Goal: Task Accomplishment & Management: Manage account settings

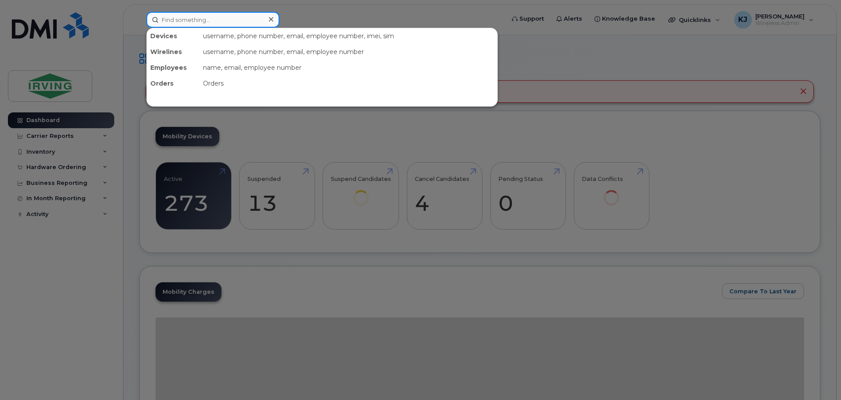
click at [180, 20] on input at bounding box center [212, 20] width 133 height 16
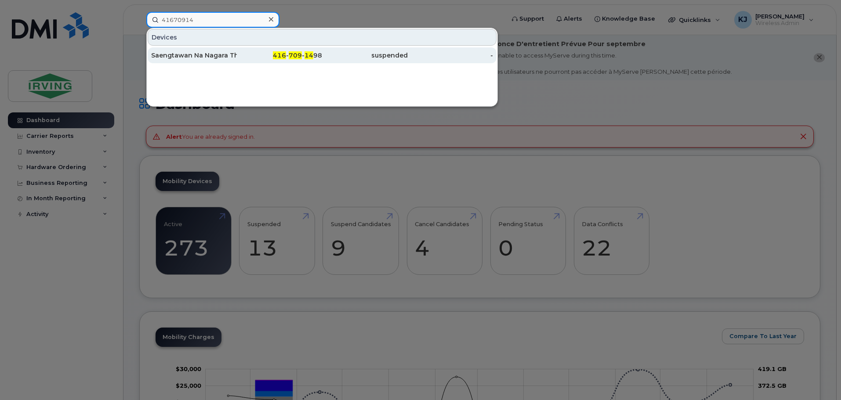
type input "41670914"
click at [212, 59] on div "Saengtawan Na Nagara Thaithaworn" at bounding box center [194, 55] width 86 height 9
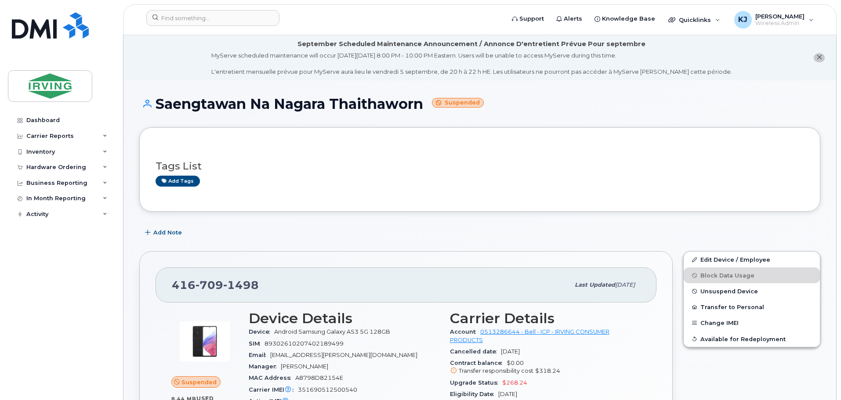
click at [823, 57] on button "close notification" at bounding box center [819, 57] width 11 height 9
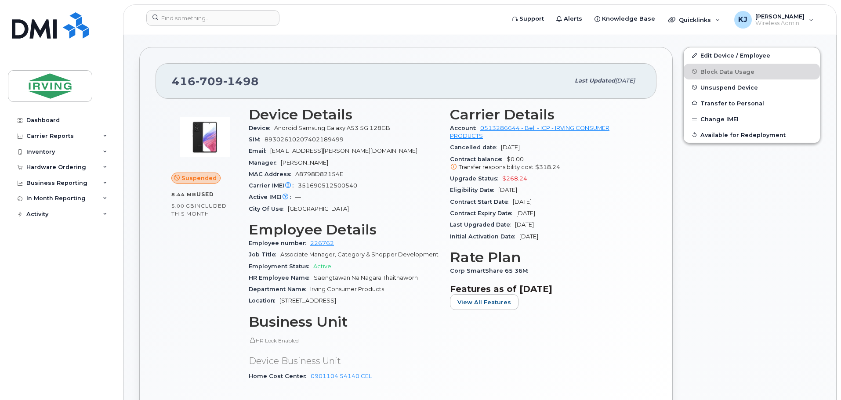
scroll to position [84, 0]
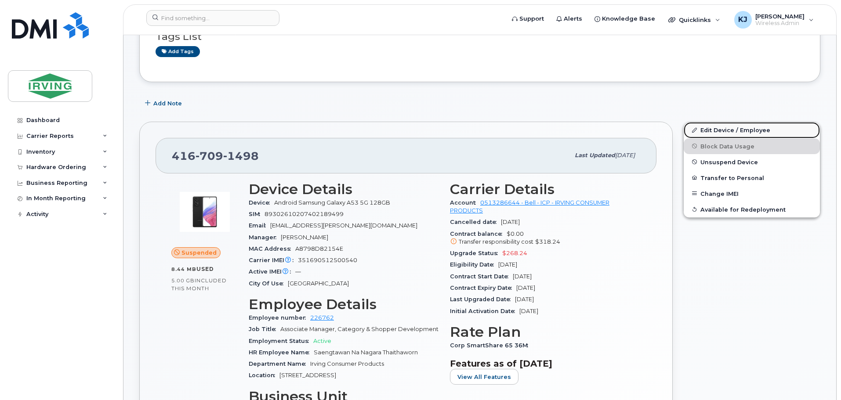
click at [727, 129] on link "Edit Device / Employee" at bounding box center [752, 130] width 136 height 16
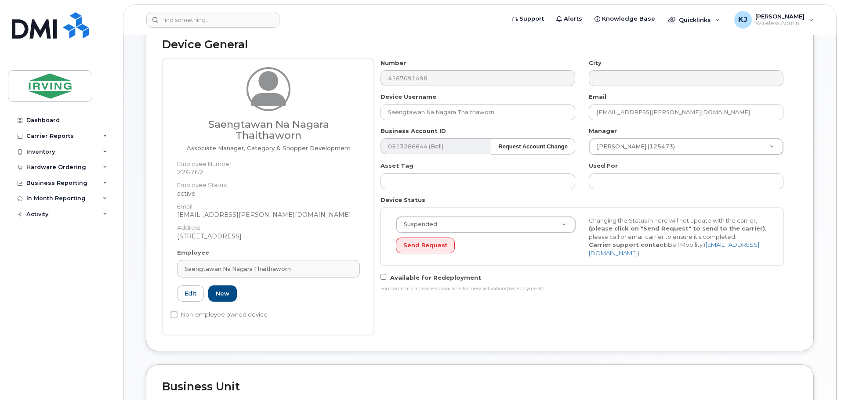
scroll to position [62, 0]
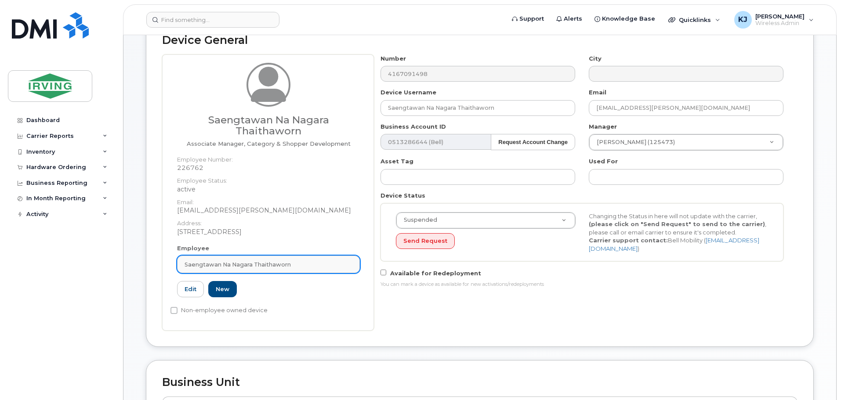
click at [323, 266] on div "Saengtawan Na Nagara Thaithaworn" at bounding box center [269, 265] width 168 height 8
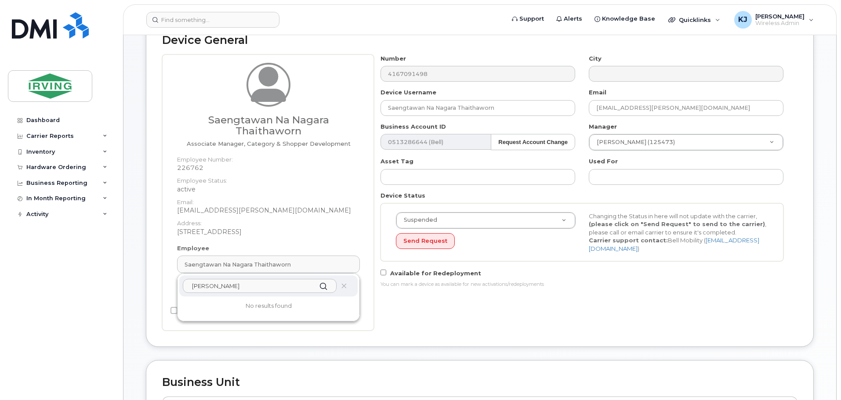
drag, startPoint x: 266, startPoint y: 289, endPoint x: 164, endPoint y: 290, distance: 101.9
click at [164, 290] on div "Saengtawan Na Nagara Thaithaworn Associate Manager, Category & Shopper Developm…" at bounding box center [268, 192] width 212 height 276
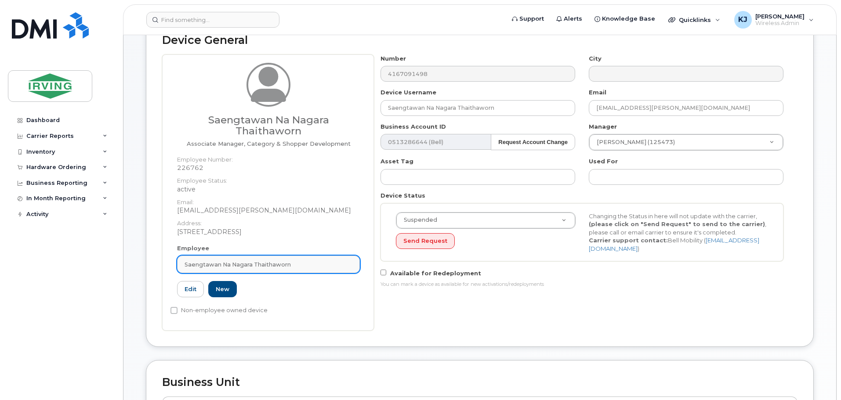
click at [267, 262] on span "Saengtawan Na Nagara Thaithaworn" at bounding box center [238, 265] width 106 height 8
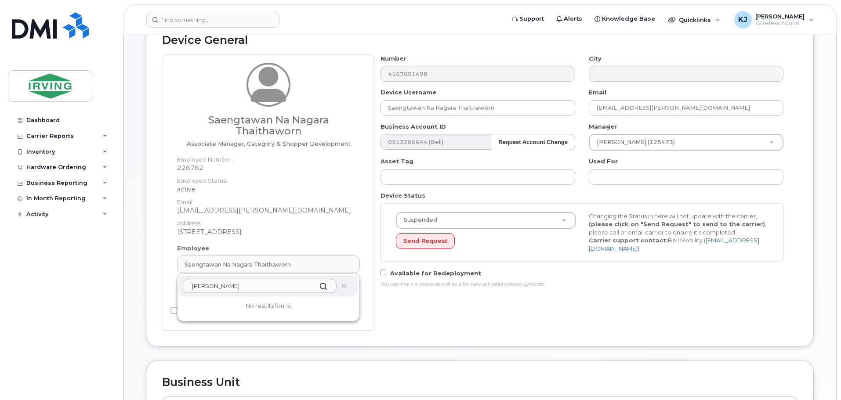
paste input "Tang.Nicholas"
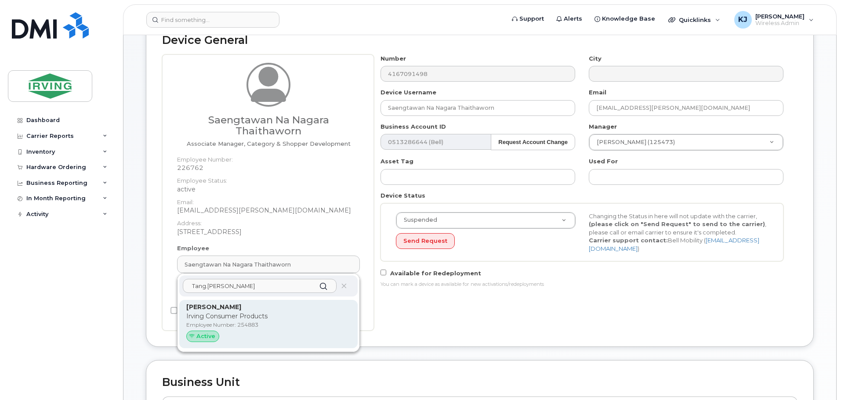
type input "Tang.Nicholas"
click at [235, 319] on p "Irving Consumer Products" at bounding box center [268, 316] width 164 height 9
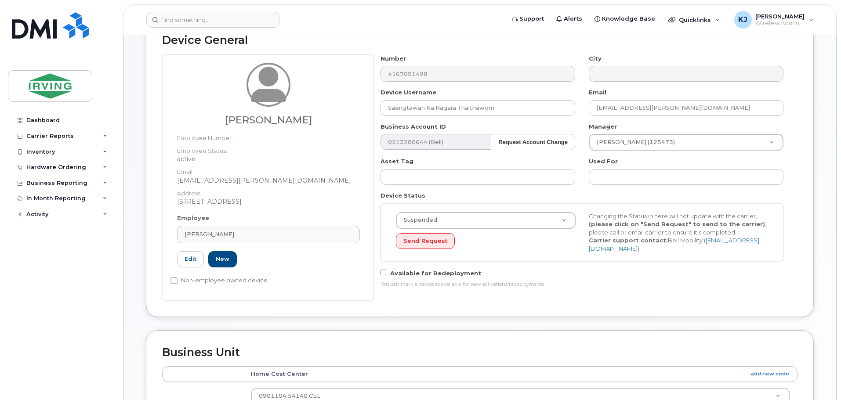
type input "254883"
type input "[PERSON_NAME]"
type input "[EMAIL_ADDRESS][PERSON_NAME][DOMAIN_NAME]"
drag, startPoint x: 839, startPoint y: 142, endPoint x: 840, endPoint y: 251, distance: 108.9
click at [840, 251] on body "Support Alerts Knowledge Base Quicklinks Suspend / Cancel Device Change SIM Car…" at bounding box center [420, 341] width 841 height 806
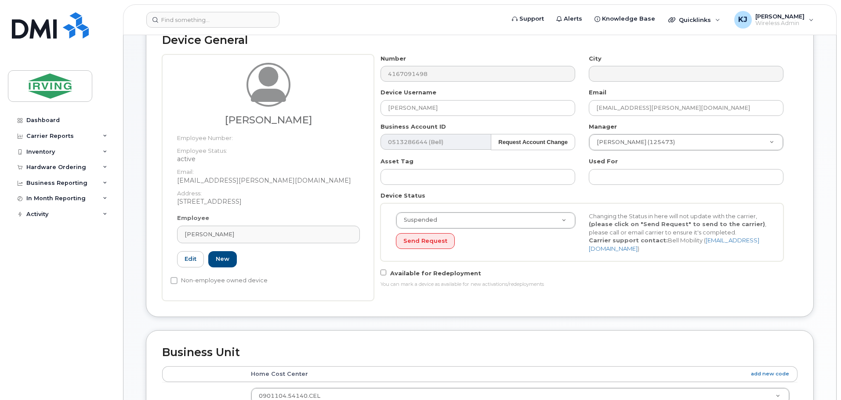
drag, startPoint x: 839, startPoint y: 120, endPoint x: 842, endPoint y: 75, distance: 44.9
click at [838, 89] on body "Support Alerts Knowledge Base Quicklinks Suspend / Cancel Device Change SIM Car…" at bounding box center [420, 341] width 841 height 806
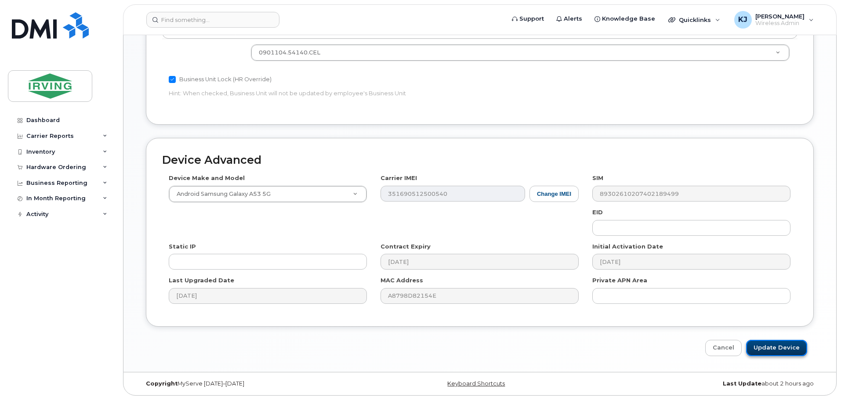
click at [767, 349] on input "Update Device" at bounding box center [776, 348] width 61 height 16
type input "Saving..."
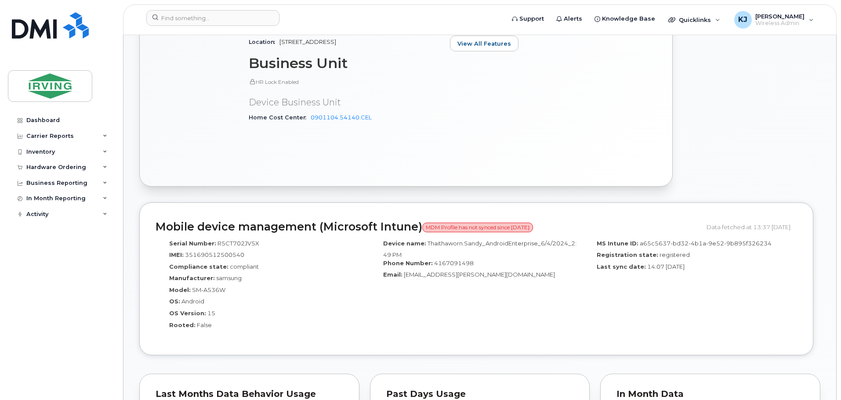
scroll to position [369, 0]
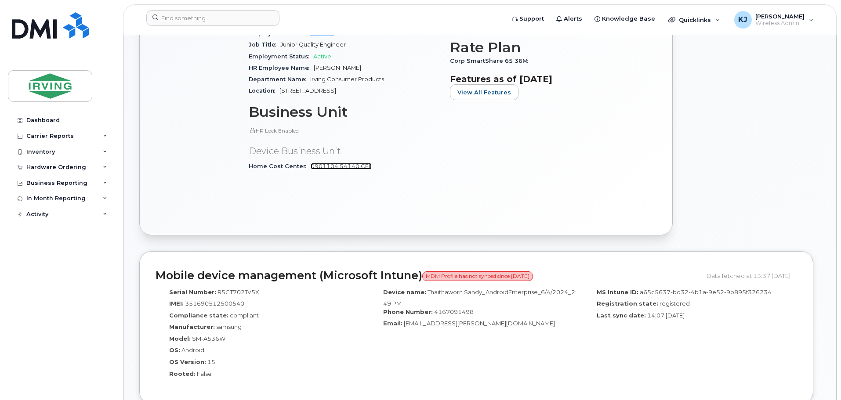
click at [337, 166] on link "0901104.54140.CEL" at bounding box center [341, 166] width 61 height 7
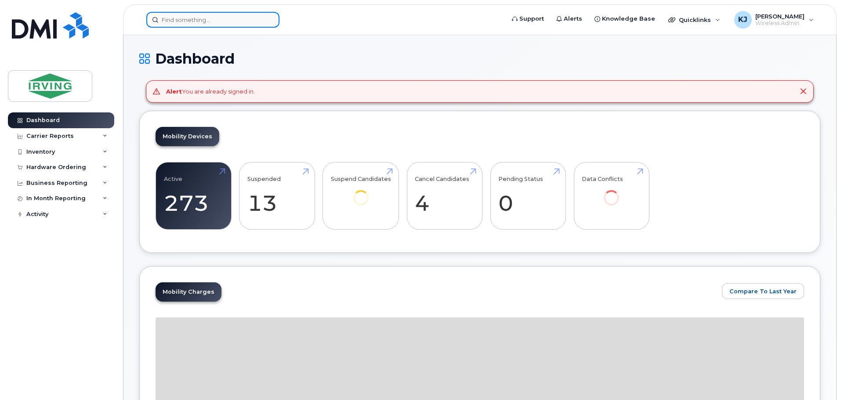
click at [214, 19] on input at bounding box center [212, 20] width 133 height 16
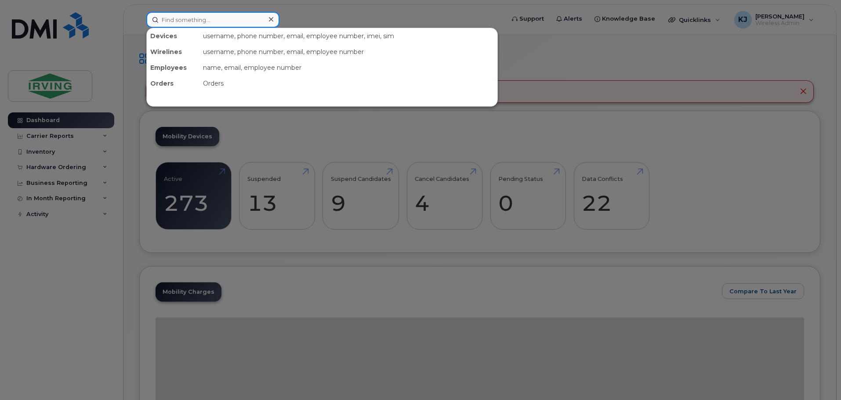
click at [214, 19] on input at bounding box center [212, 20] width 133 height 16
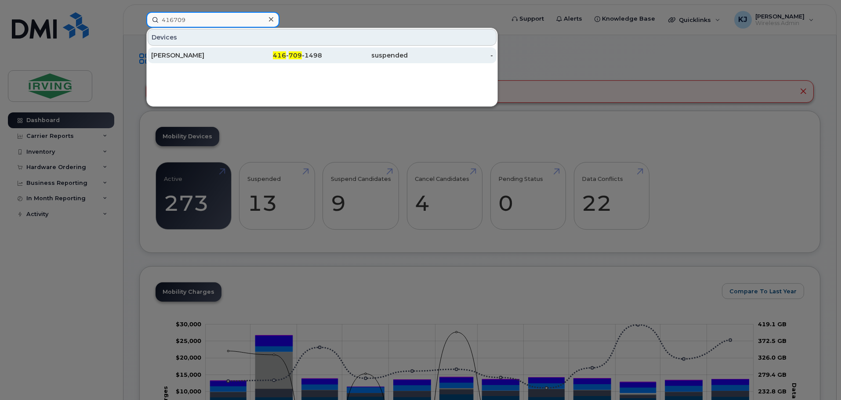
type input "416709"
click at [285, 59] on div "416 - 709 -1498" at bounding box center [280, 55] width 86 height 9
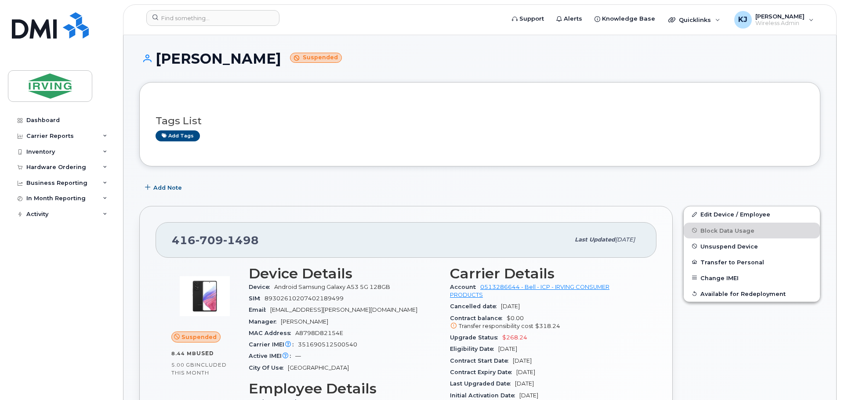
drag, startPoint x: 839, startPoint y: 112, endPoint x: 839, endPoint y: 117, distance: 5.7
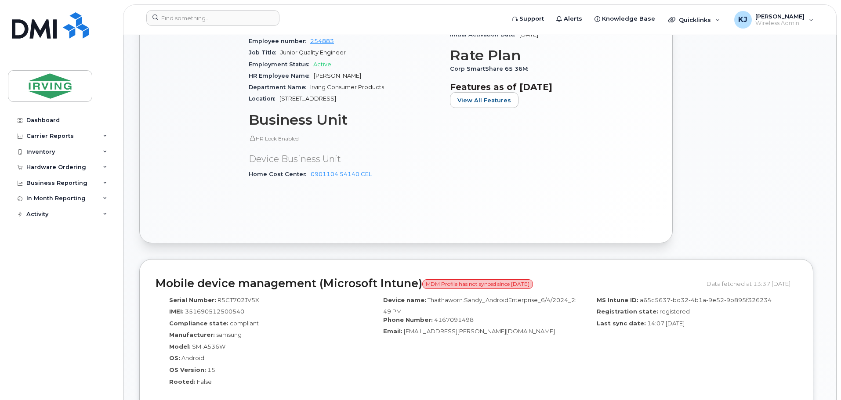
scroll to position [363, 0]
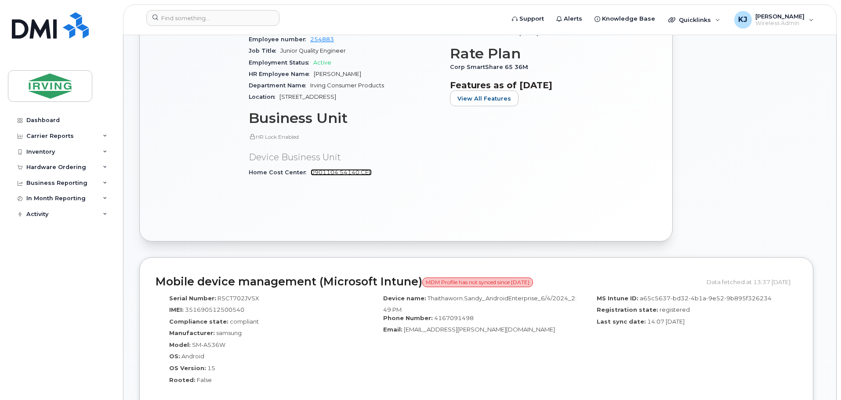
click at [346, 173] on link "0901104.54140.CEL" at bounding box center [341, 172] width 61 height 7
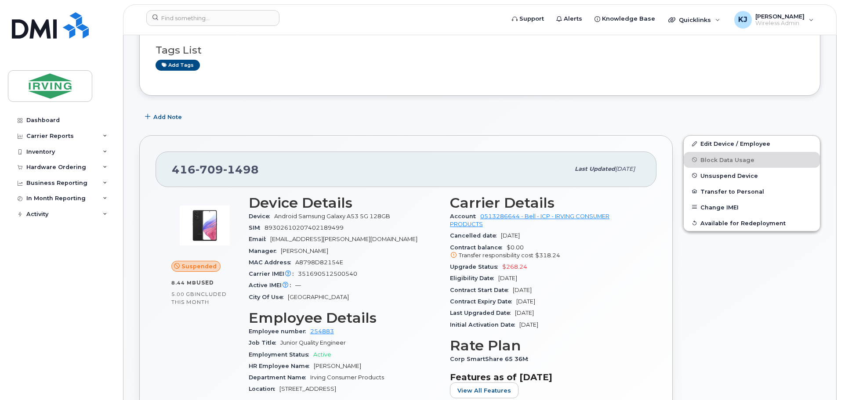
scroll to position [43, 0]
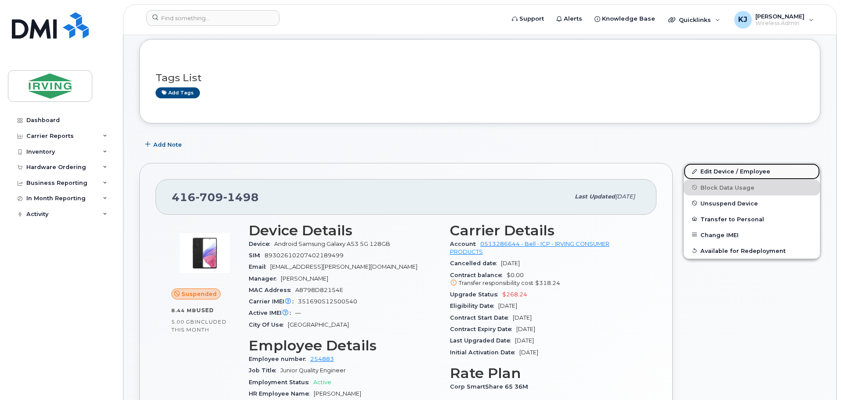
click at [723, 169] on link "Edit Device / Employee" at bounding box center [752, 171] width 136 height 16
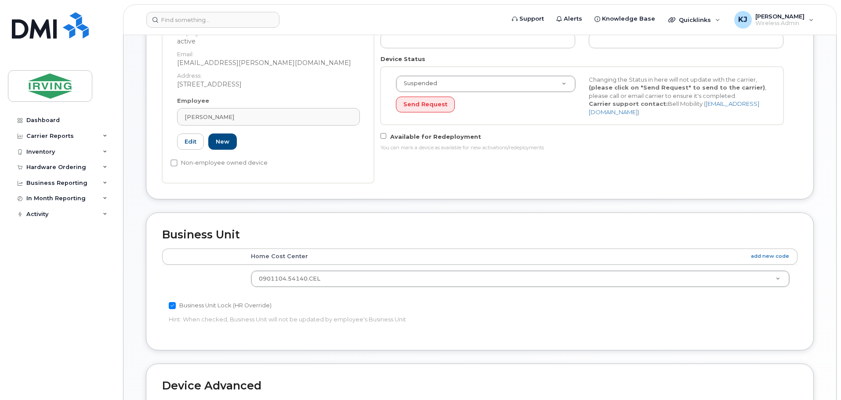
scroll to position [232, 0]
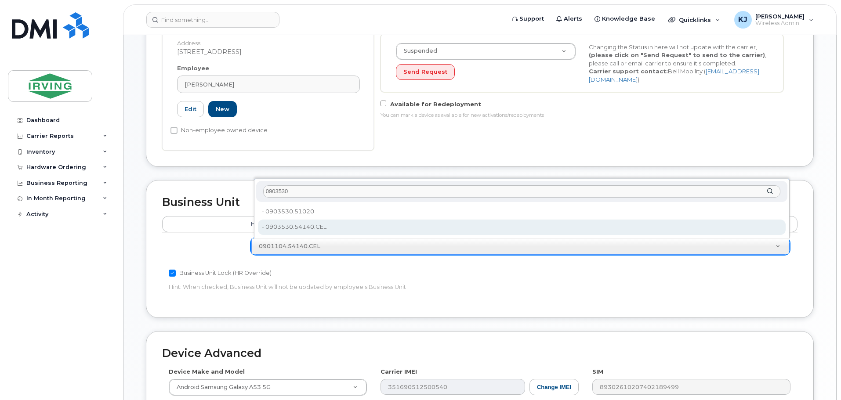
type input "0903530"
type input "4316285"
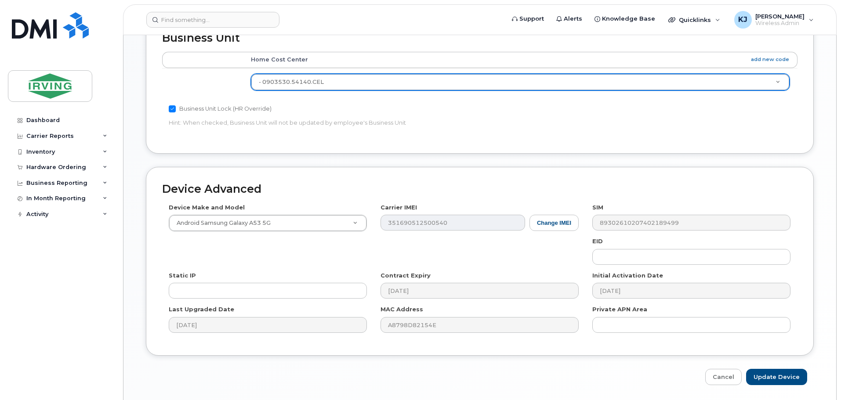
scroll to position [425, 0]
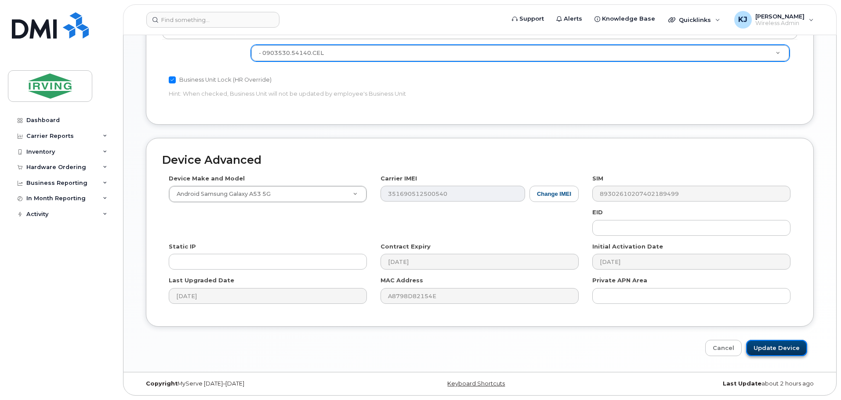
click at [769, 347] on input "Update Device" at bounding box center [776, 348] width 61 height 16
type input "Saving..."
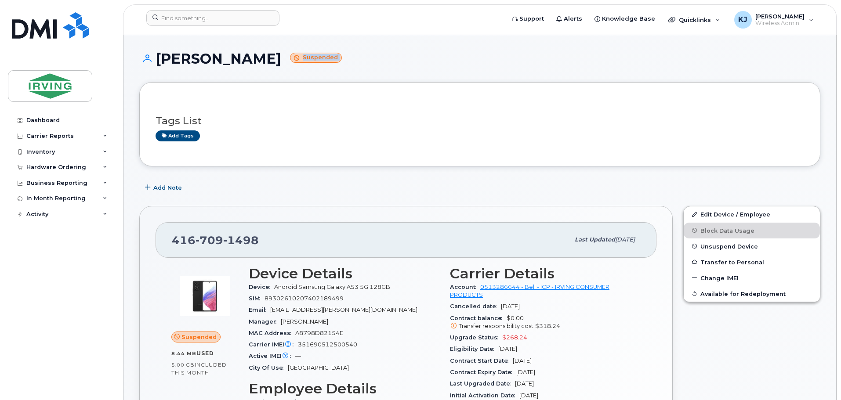
drag, startPoint x: 839, startPoint y: 47, endPoint x: 841, endPoint y: 91, distance: 43.9
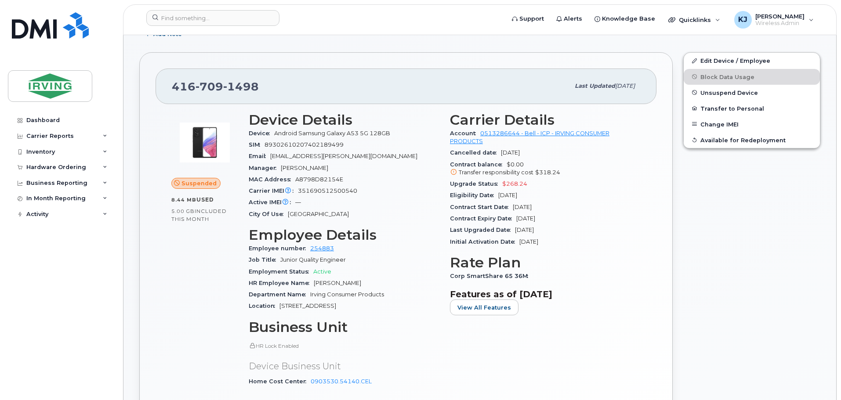
scroll to position [132, 0]
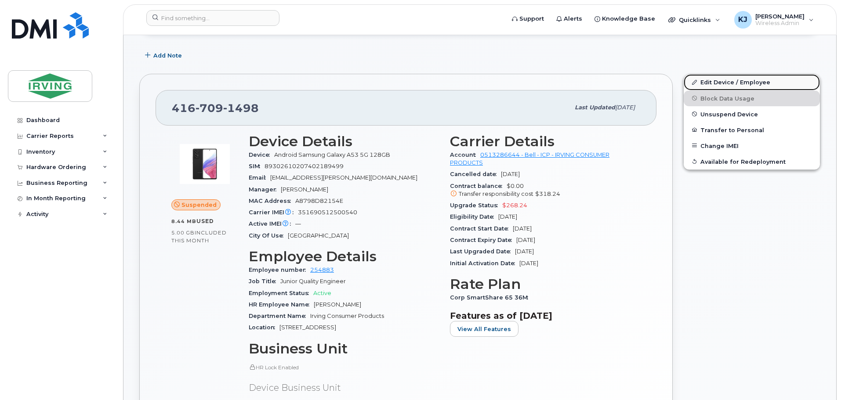
click at [721, 81] on link "Edit Device / Employee" at bounding box center [752, 82] width 136 height 16
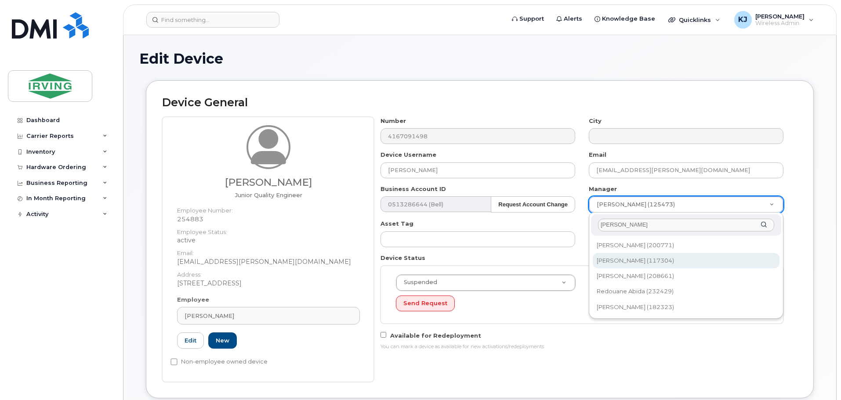
type input "[PERSON_NAME]"
type input "1457502"
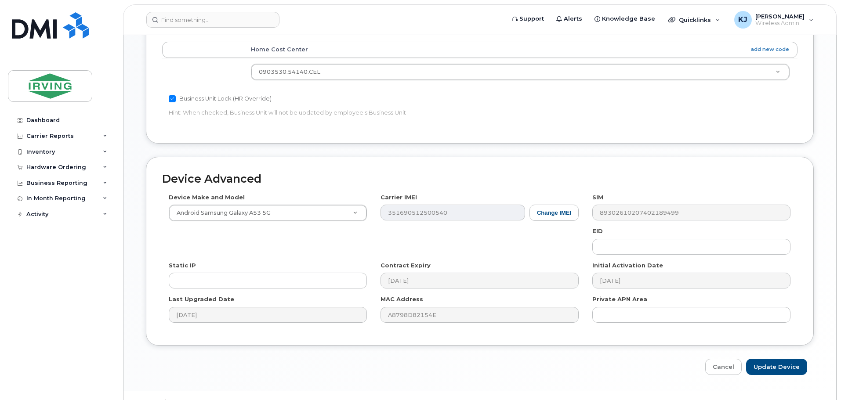
scroll to position [425, 0]
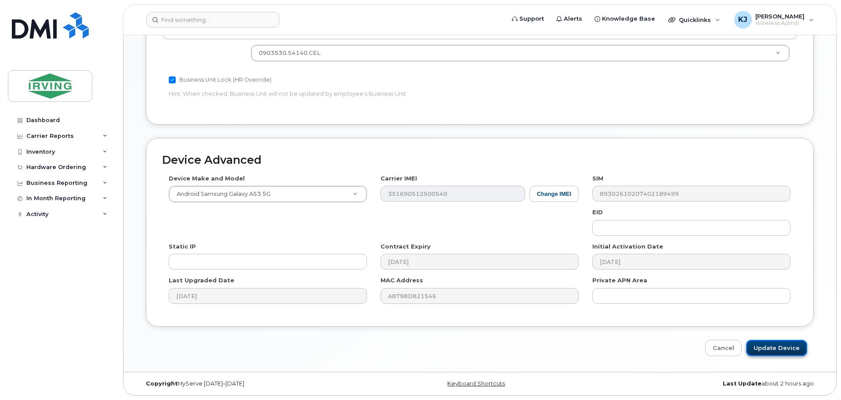
click at [767, 349] on input "Update Device" at bounding box center [776, 348] width 61 height 16
type input "Saving..."
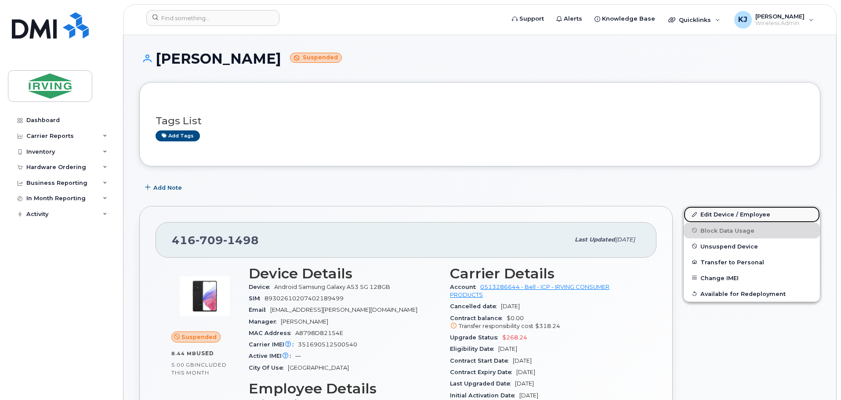
click at [724, 213] on link "Edit Device / Employee" at bounding box center [752, 214] width 136 height 16
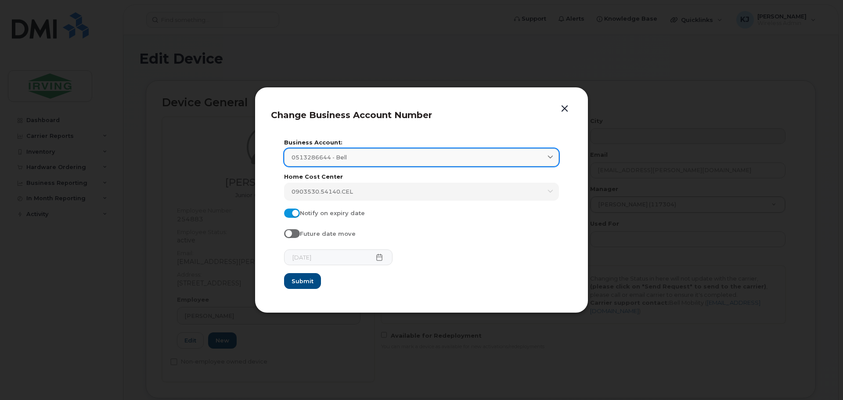
click at [552, 160] on icon at bounding box center [551, 158] width 6 height 6
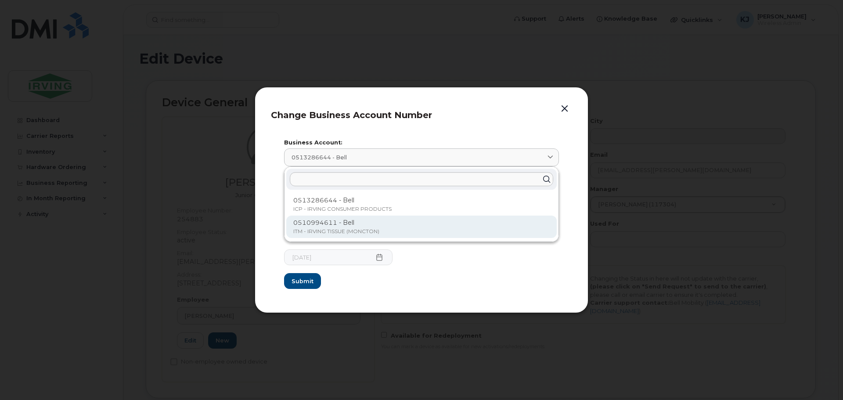
click at [344, 226] on p "0510994611 - Bell" at bounding box center [421, 222] width 257 height 9
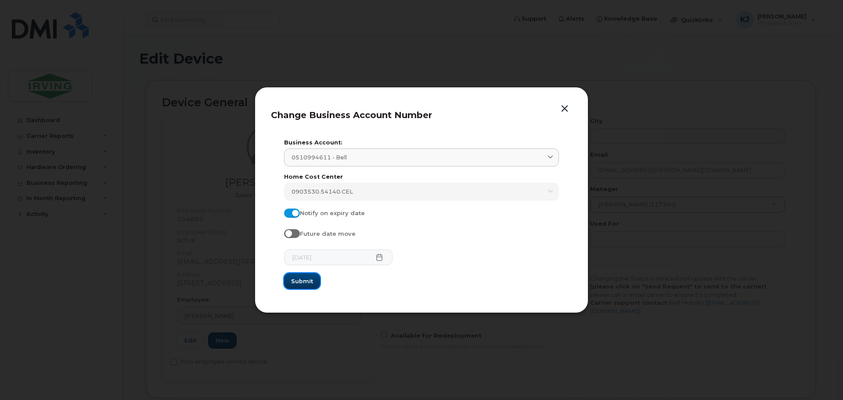
click at [300, 282] on span "Submit" at bounding box center [302, 281] width 22 height 8
type input "0510994611 (Bell)"
type input "11303"
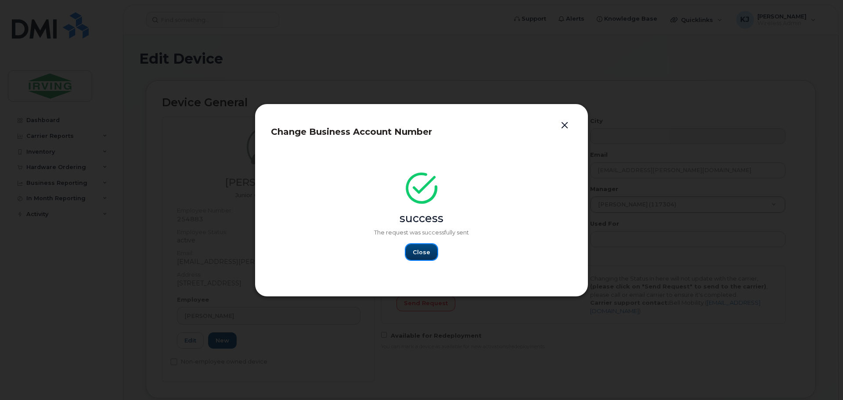
click at [425, 252] on span "Close" at bounding box center [422, 252] width 18 height 8
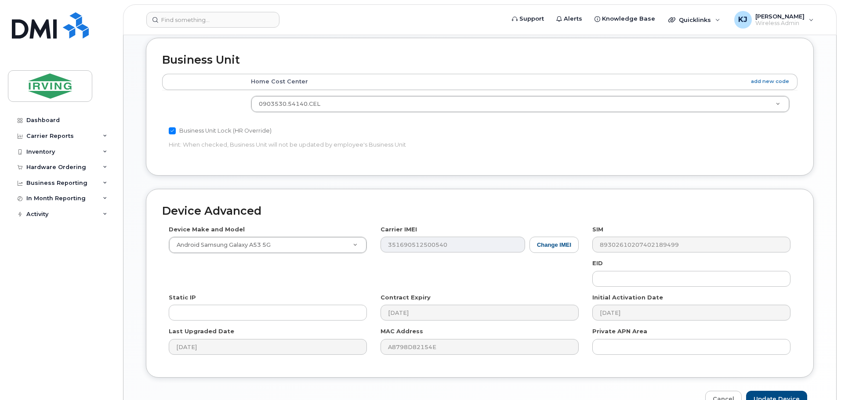
scroll to position [425, 0]
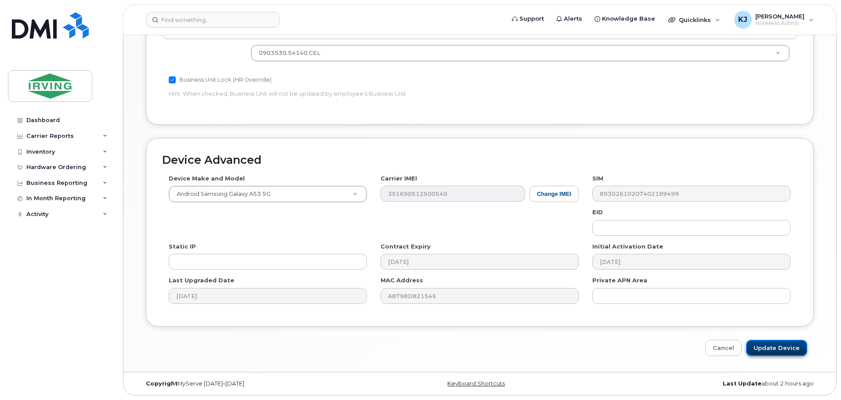
click at [776, 346] on input "Update Device" at bounding box center [776, 348] width 61 height 16
type input "Saving..."
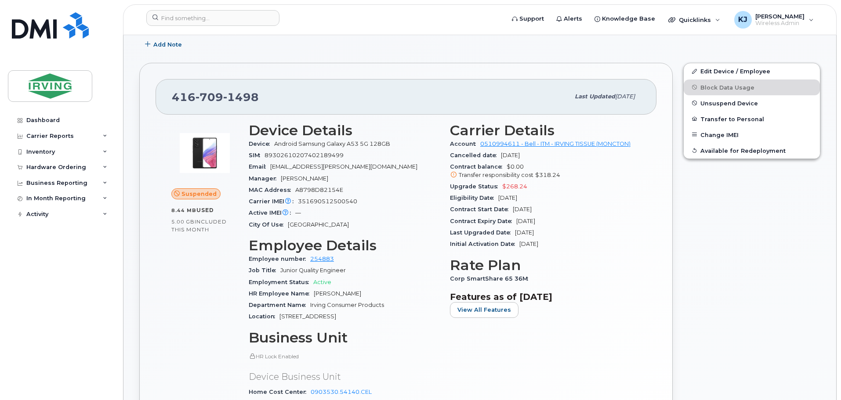
scroll to position [145, 0]
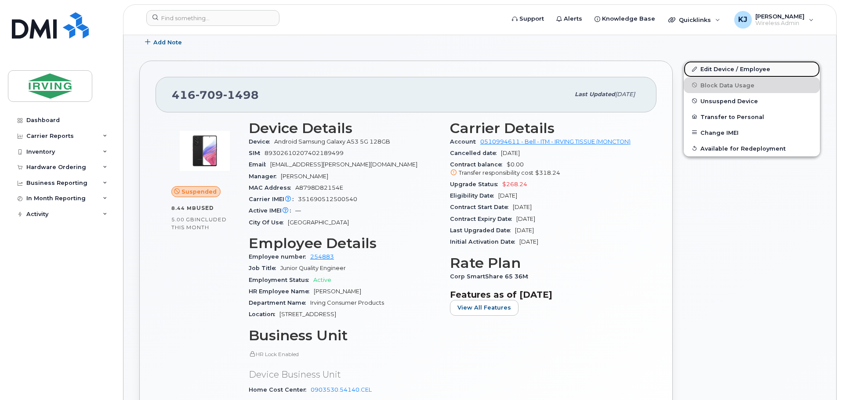
click at [717, 70] on link "Edit Device / Employee" at bounding box center [752, 69] width 136 height 16
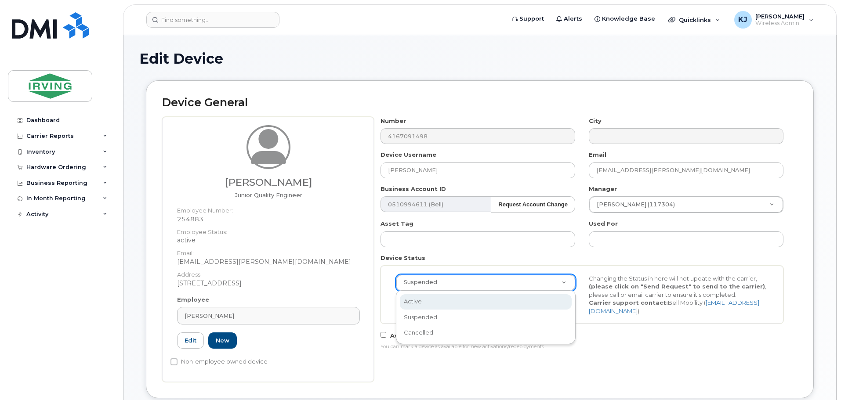
scroll to position [0, 3]
select select "active"
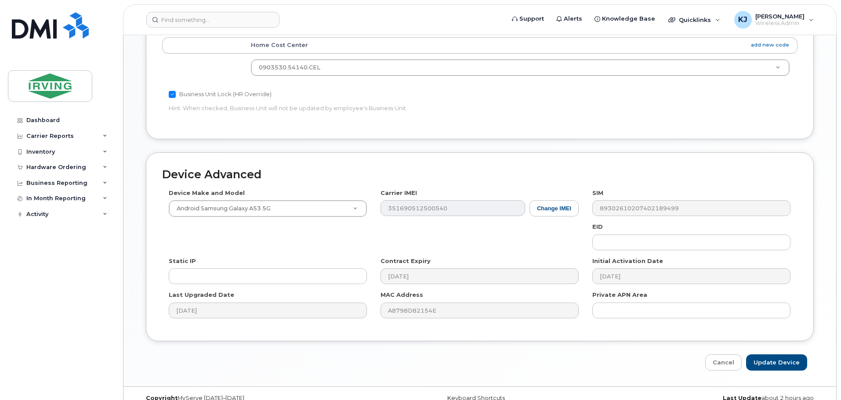
scroll to position [425, 0]
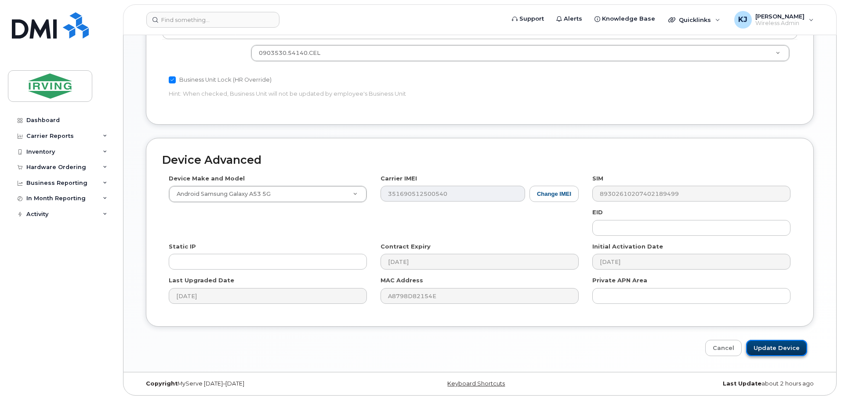
click at [766, 344] on input "Update Device" at bounding box center [776, 348] width 61 height 16
type input "Saving..."
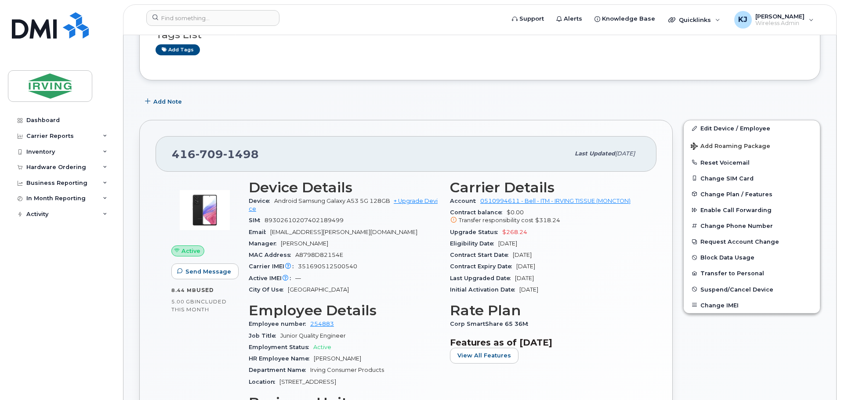
scroll to position [82, 0]
